Goal: Task Accomplishment & Management: Use online tool/utility

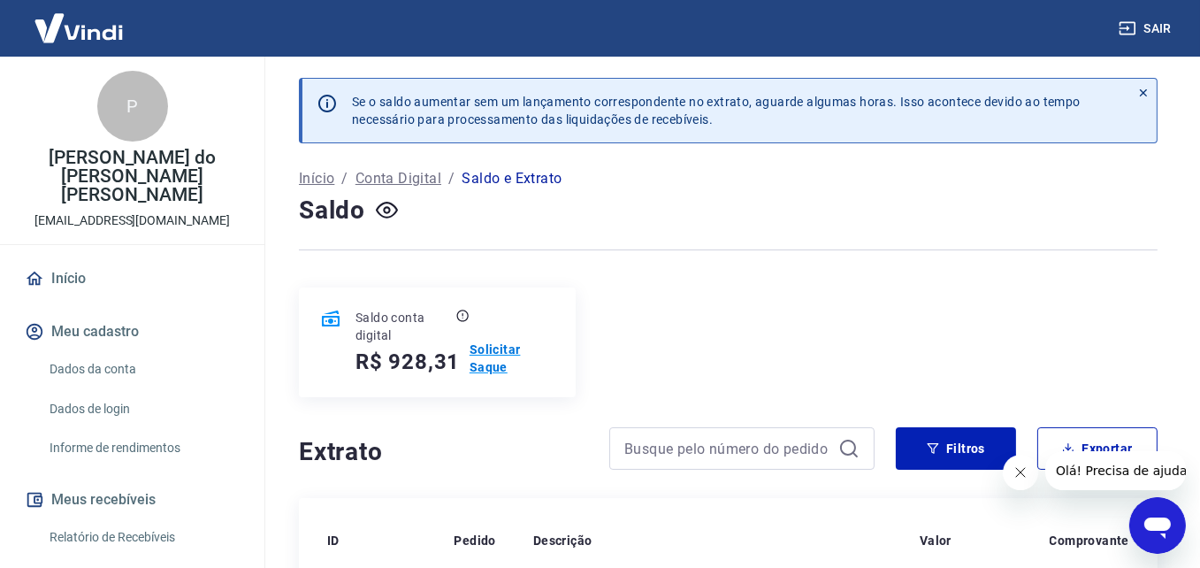
click at [488, 348] on p "Solicitar Saque" at bounding box center [512, 357] width 85 height 35
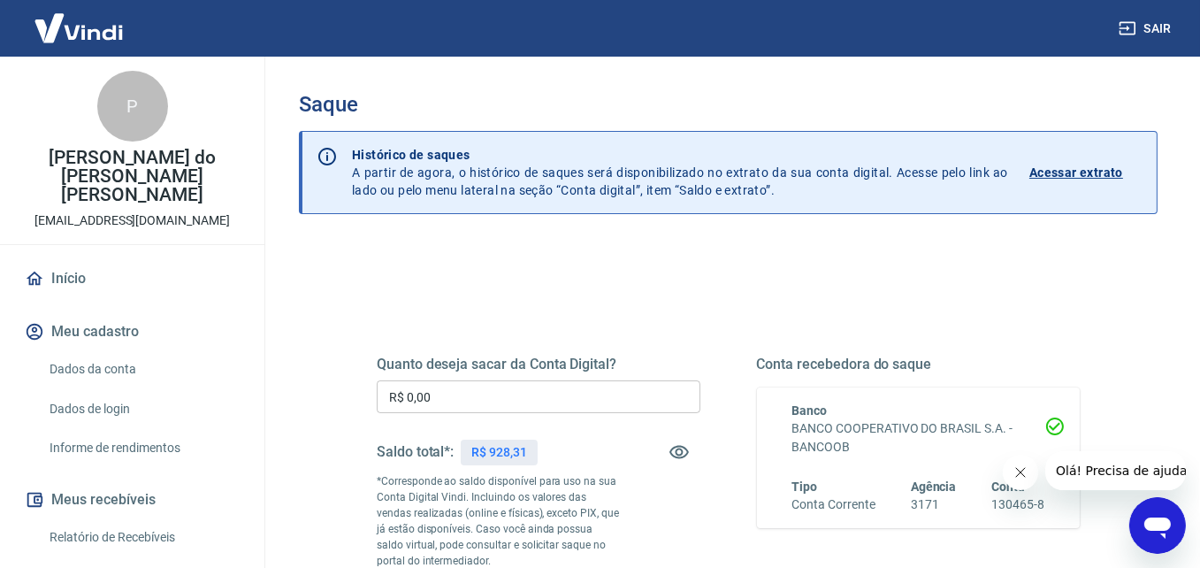
click at [513, 395] on input "R$ 0,00" at bounding box center [539, 396] width 324 height 33
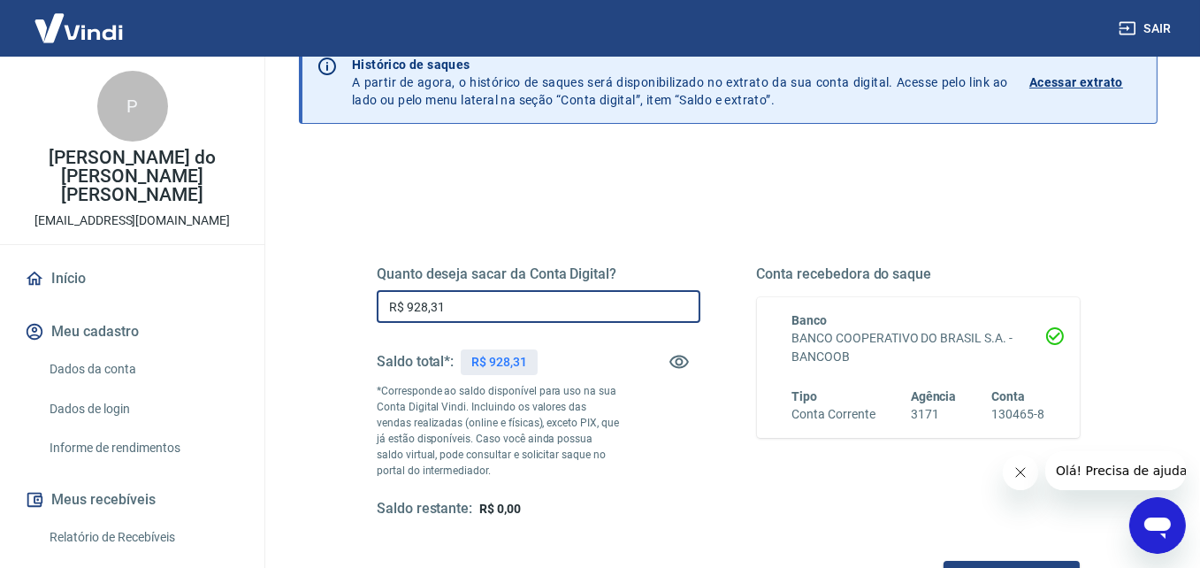
scroll to position [177, 0]
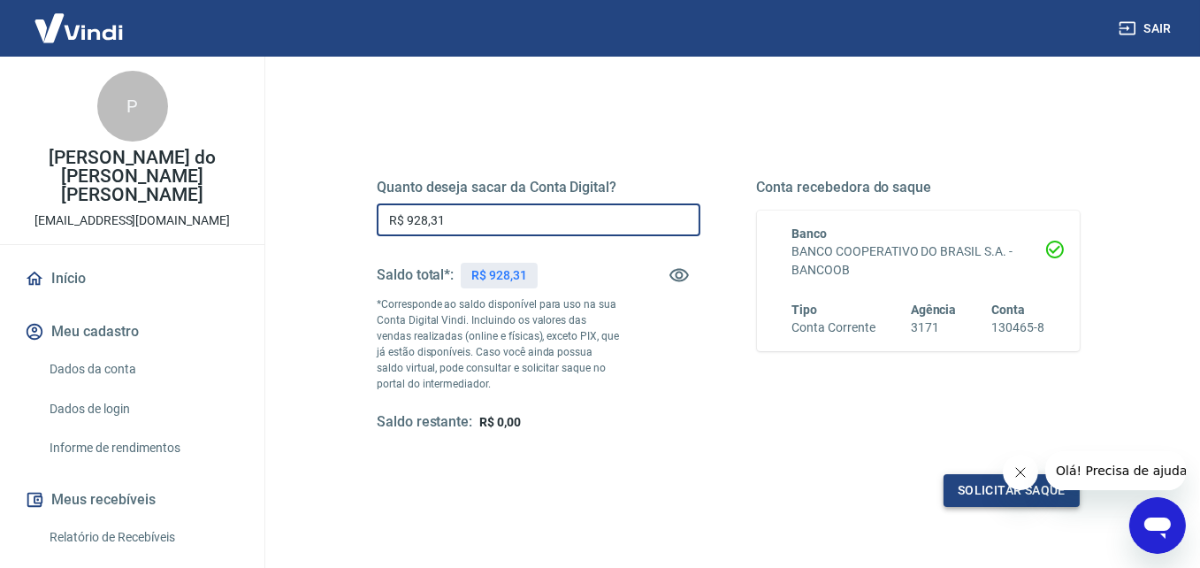
type input "R$ 928,31"
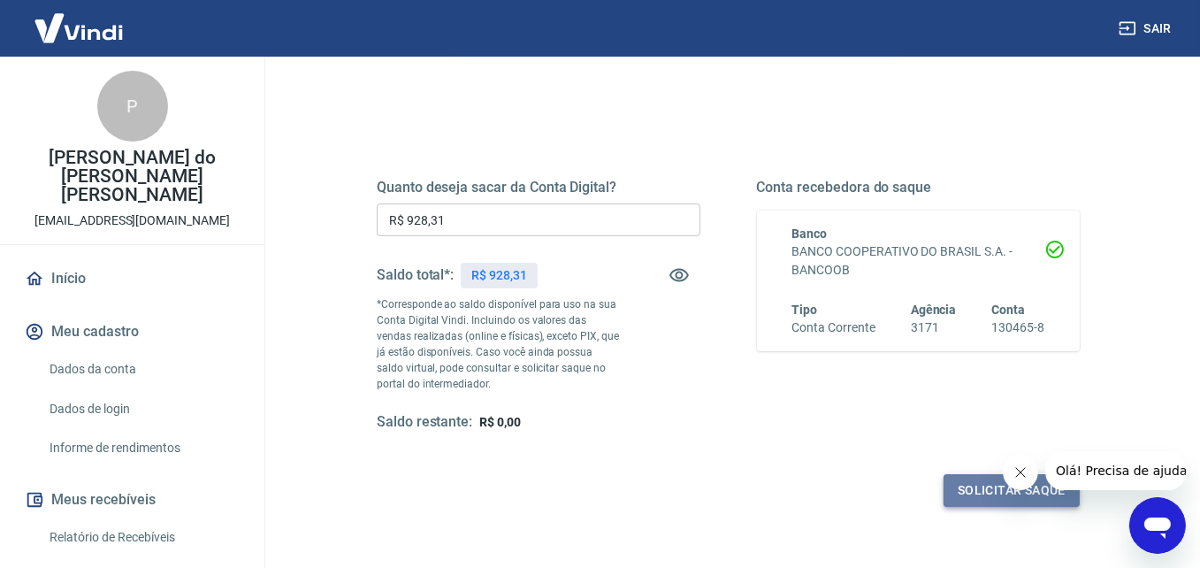
click at [991, 491] on button "Solicitar saque" at bounding box center [1012, 490] width 136 height 33
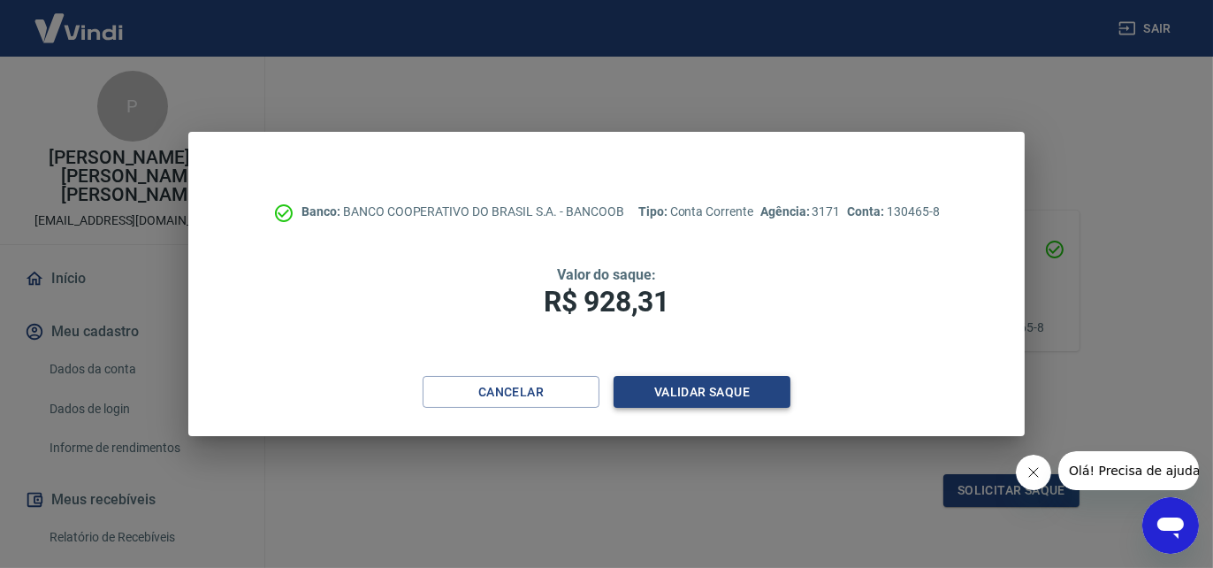
click at [733, 398] on button "Validar saque" at bounding box center [702, 392] width 177 height 33
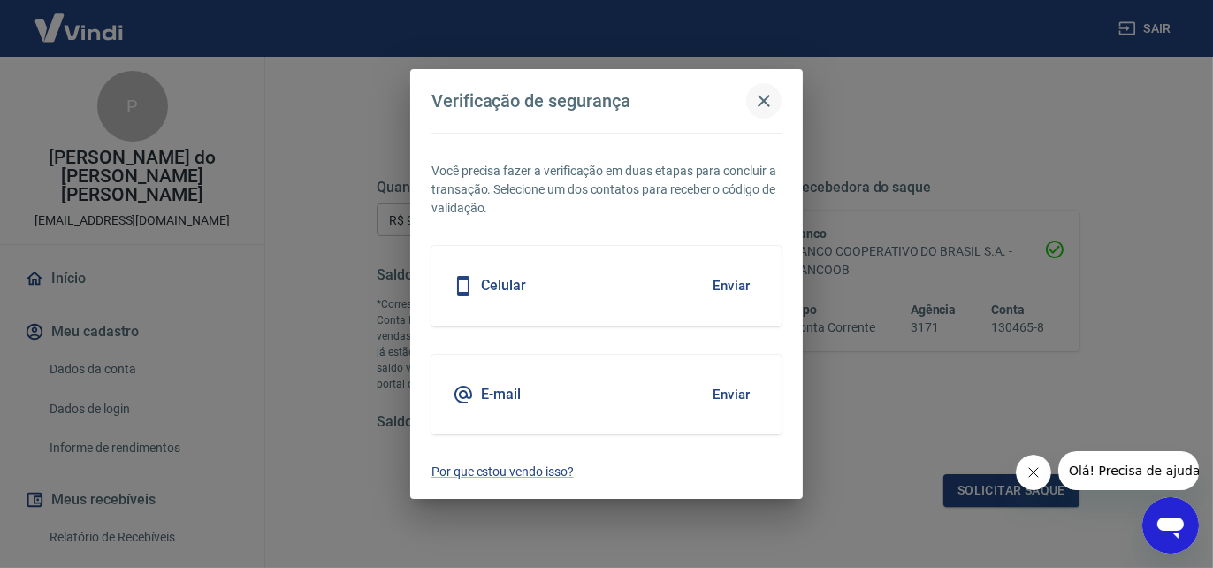
click at [764, 105] on icon "button" at bounding box center [764, 100] width 21 height 21
